Goal: Transaction & Acquisition: Purchase product/service

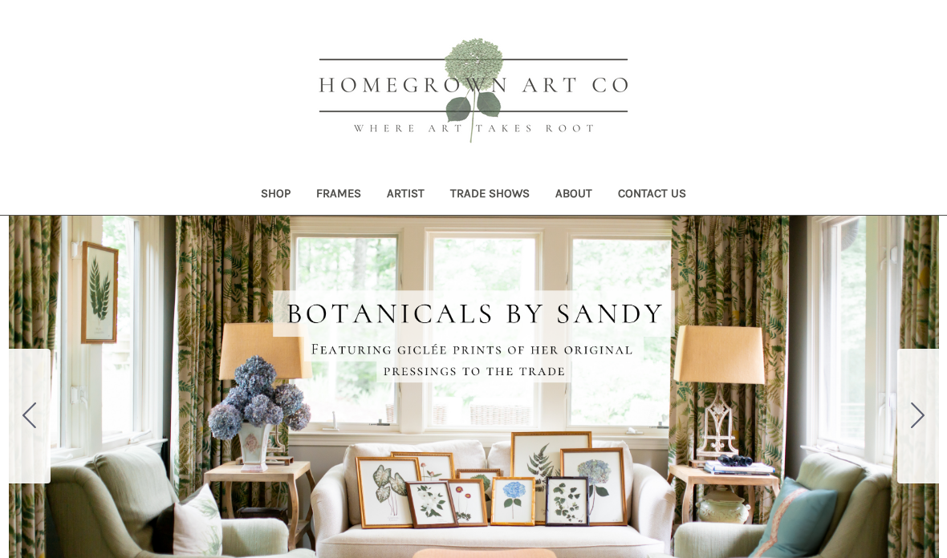
scroll to position [26, 0]
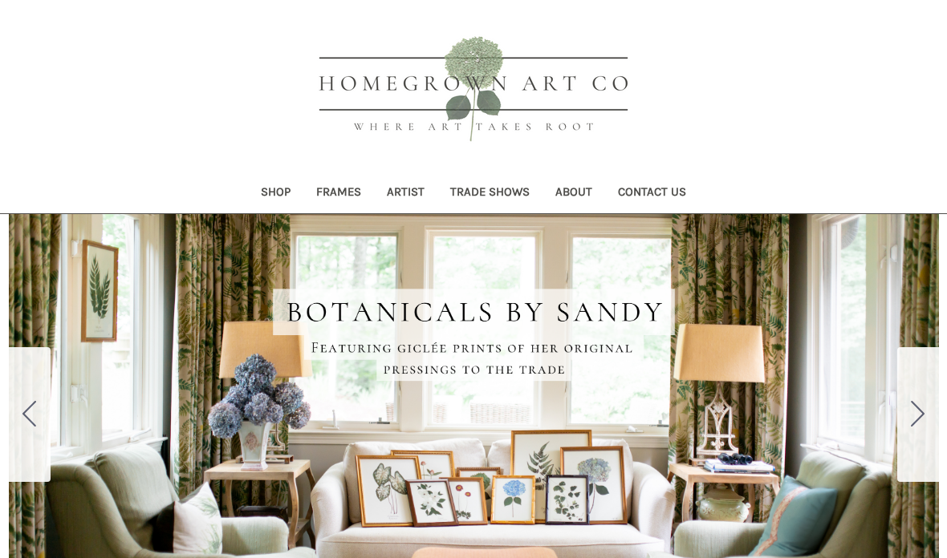
click at [278, 194] on link "Shop" at bounding box center [275, 193] width 55 height 39
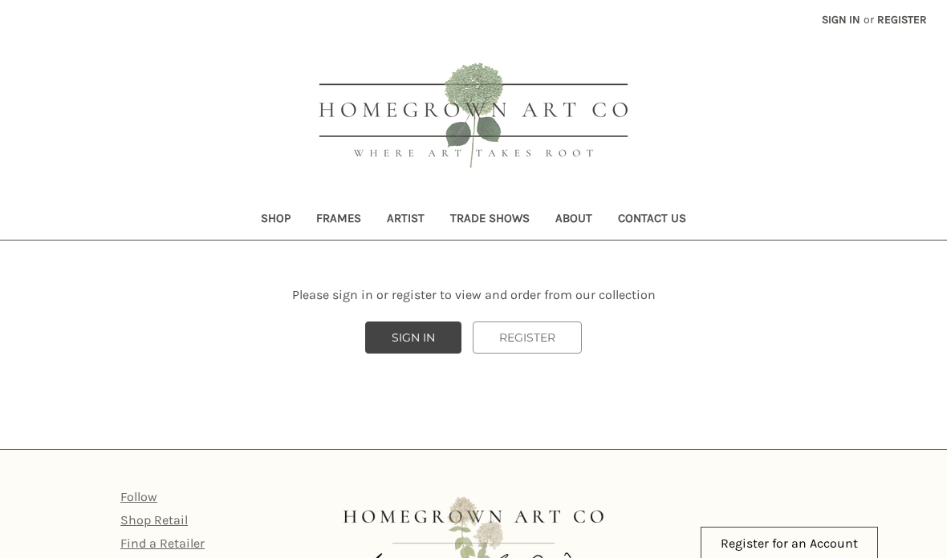
click at [272, 209] on link "Shop" at bounding box center [275, 220] width 55 height 39
click at [275, 221] on link "Shop" at bounding box center [275, 220] width 55 height 39
click at [400, 218] on link "Artist" at bounding box center [405, 220] width 63 height 39
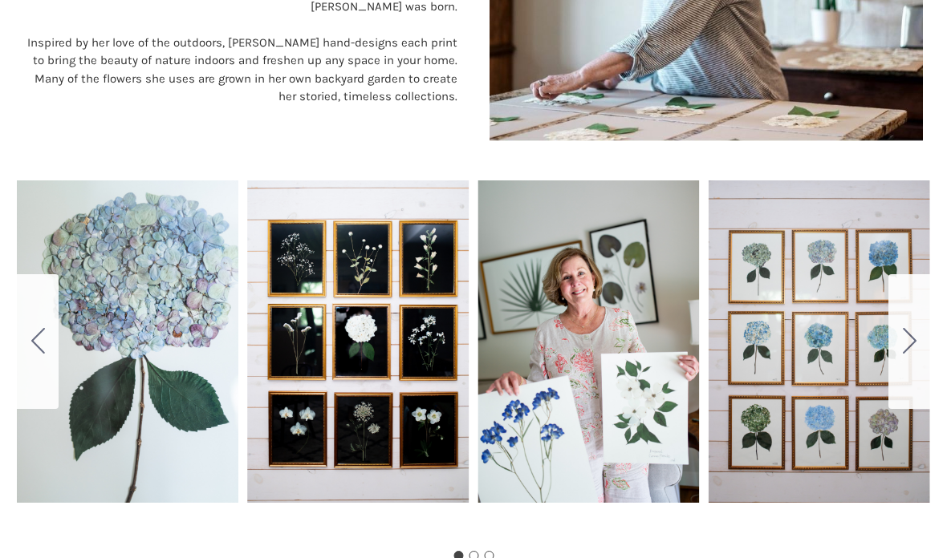
scroll to position [815, 0]
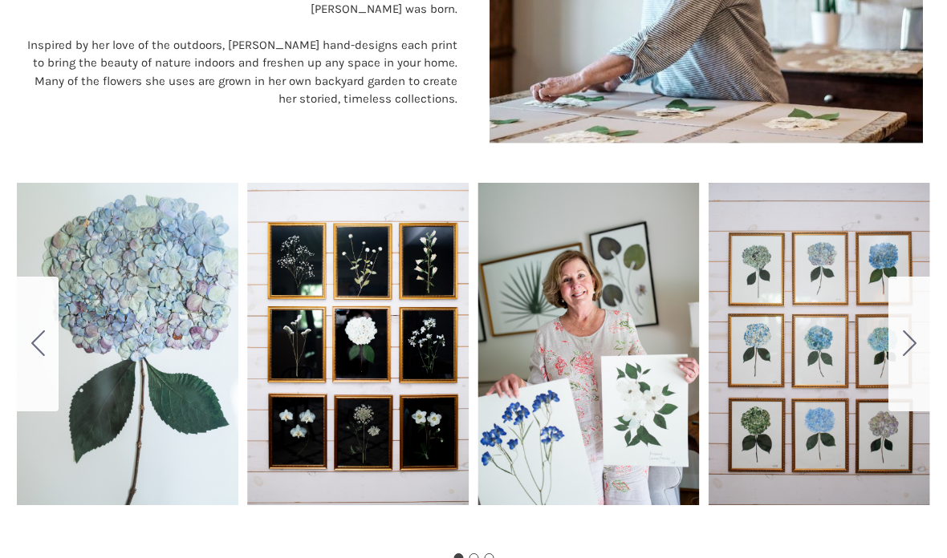
click at [917, 348] on button "Go to slide 2" at bounding box center [909, 344] width 42 height 135
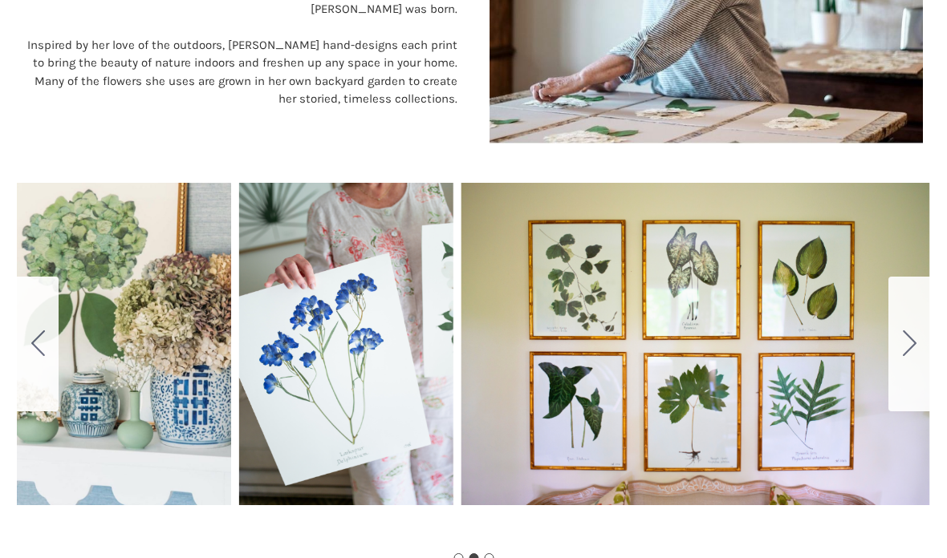
click at [910, 341] on icon "Go to slide 3" at bounding box center [910, 344] width 14 height 26
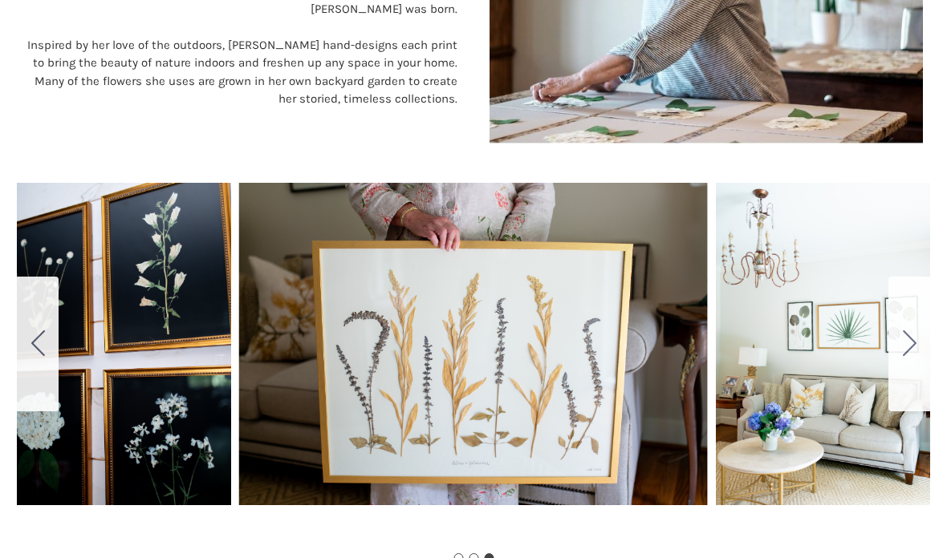
click at [919, 347] on button "Go to slide 1" at bounding box center [909, 344] width 42 height 135
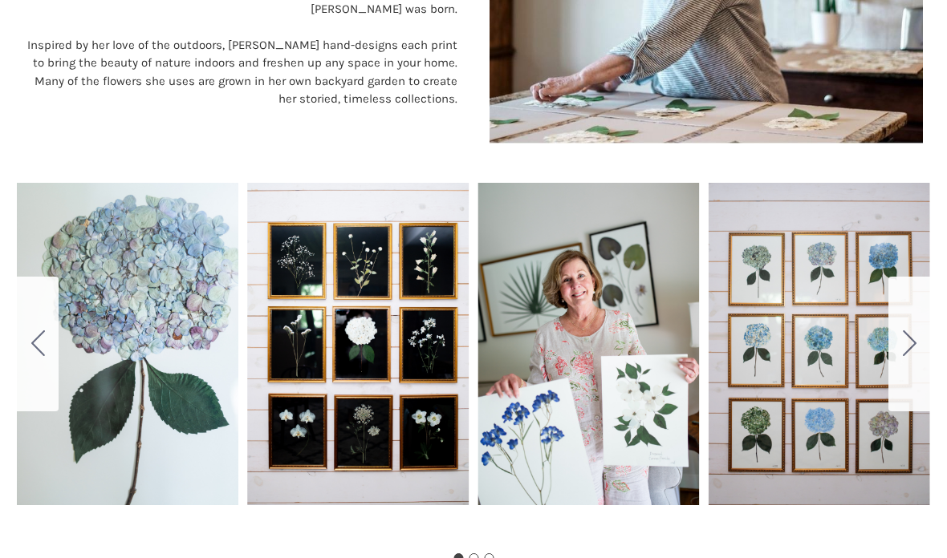
click at [909, 341] on icon "Go to slide 2" at bounding box center [910, 344] width 14 height 26
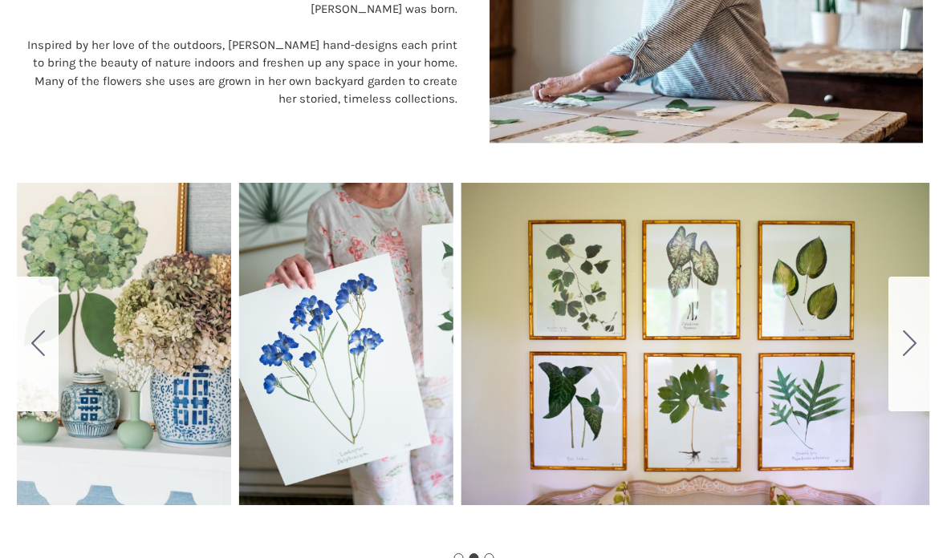
click at [912, 340] on icon "Go to slide 3" at bounding box center [910, 344] width 14 height 26
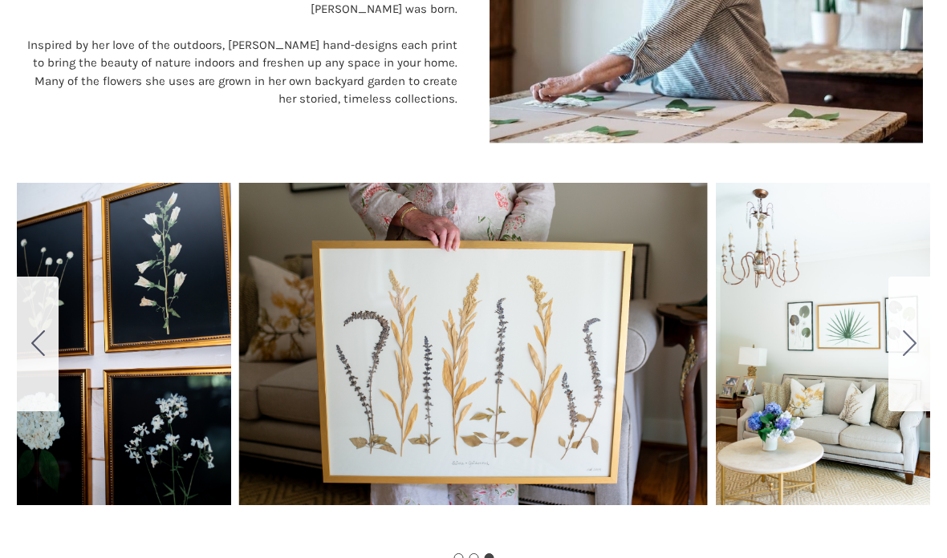
click at [909, 351] on icon "Go to slide 1" at bounding box center [910, 344] width 14 height 26
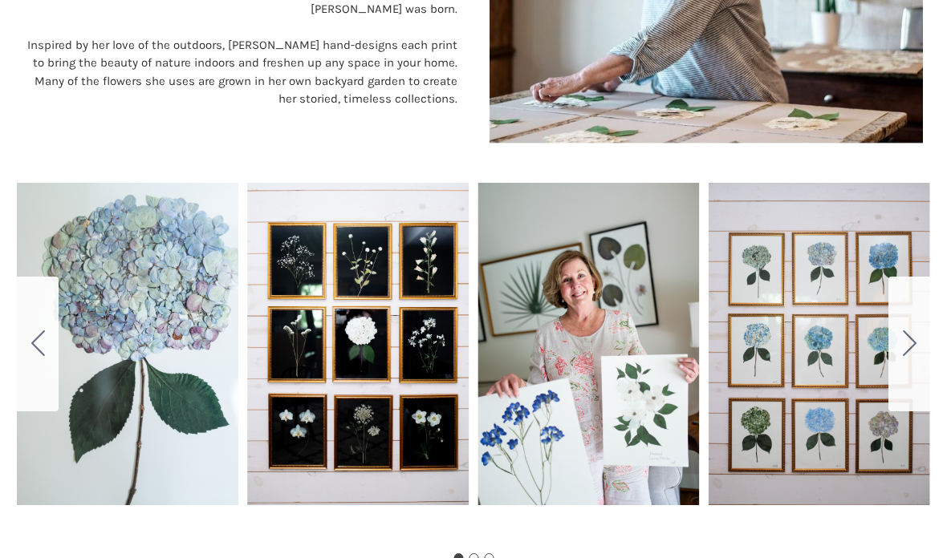
click at [919, 337] on button "Go to slide 2" at bounding box center [909, 344] width 42 height 135
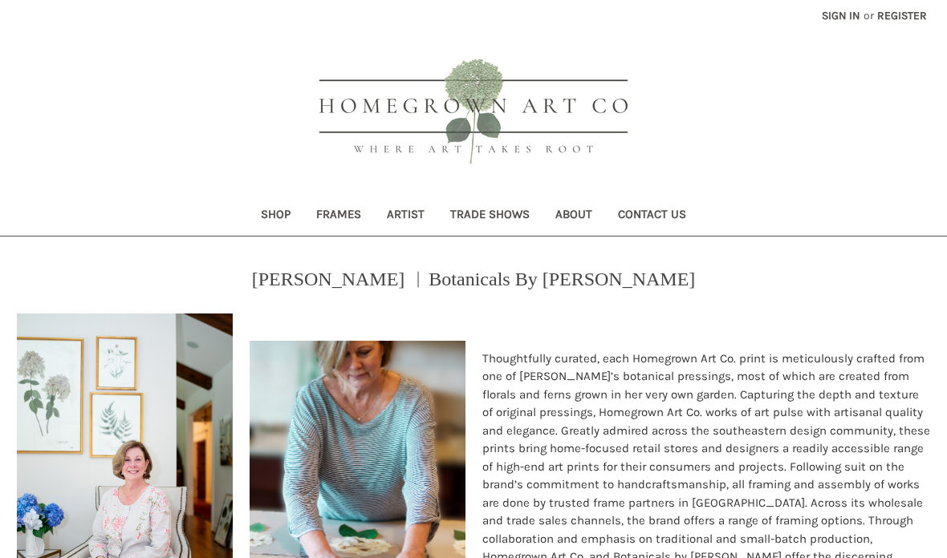
scroll to position [0, 0]
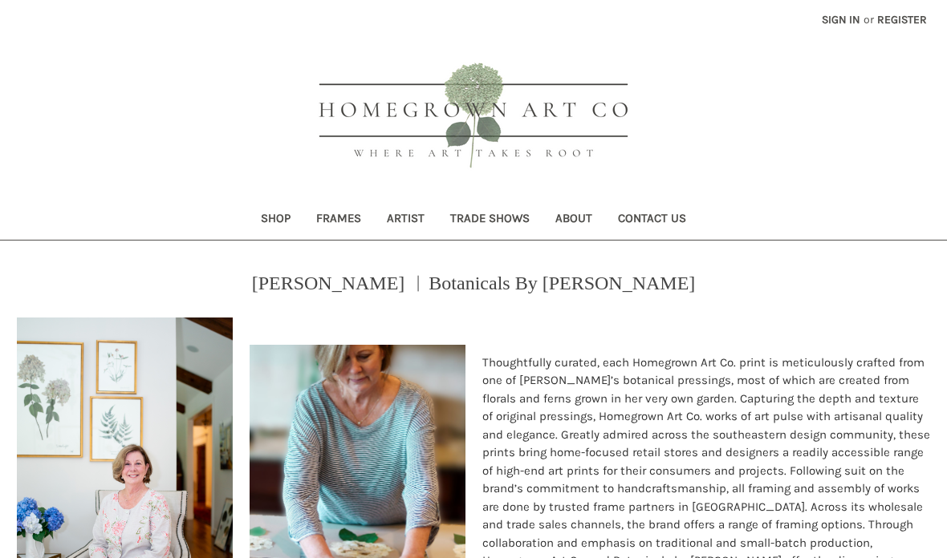
click at [258, 209] on link "Shop" at bounding box center [275, 220] width 55 height 39
